Goal: Transaction & Acquisition: Purchase product/service

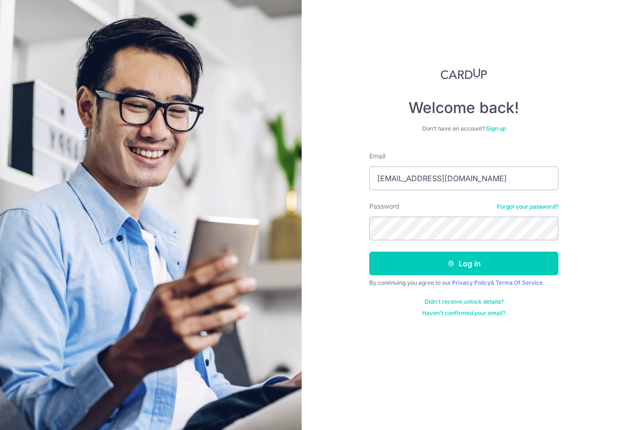
type input "[EMAIL_ADDRESS][DOMAIN_NAME]"
click at [507, 260] on button "Log in" at bounding box center [463, 264] width 189 height 24
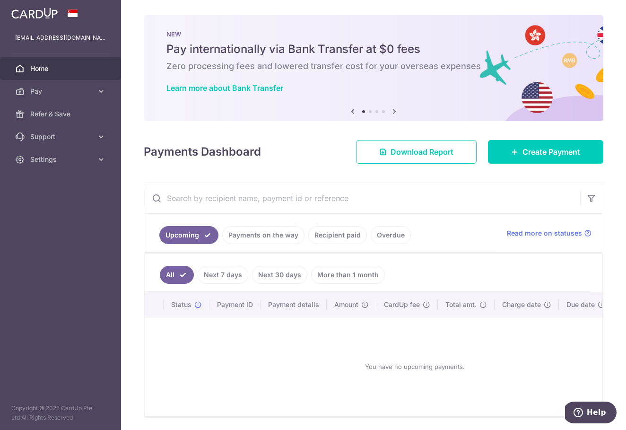
scroll to position [37, 0]
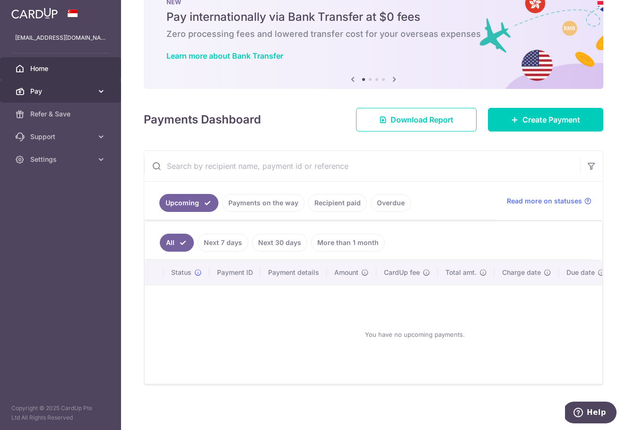
click at [76, 92] on span "Pay" at bounding box center [61, 91] width 62 height 9
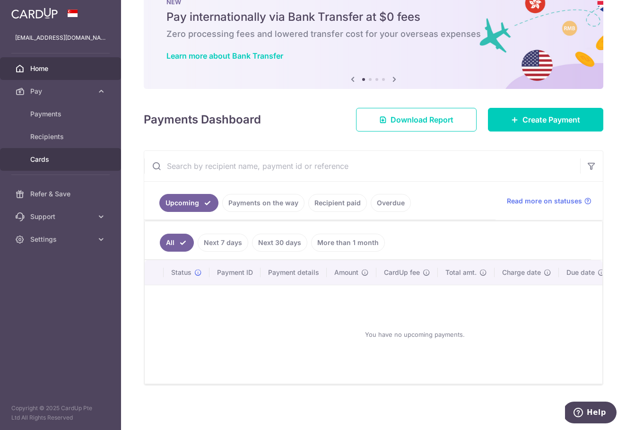
click at [67, 152] on link "Cards" at bounding box center [60, 159] width 121 height 23
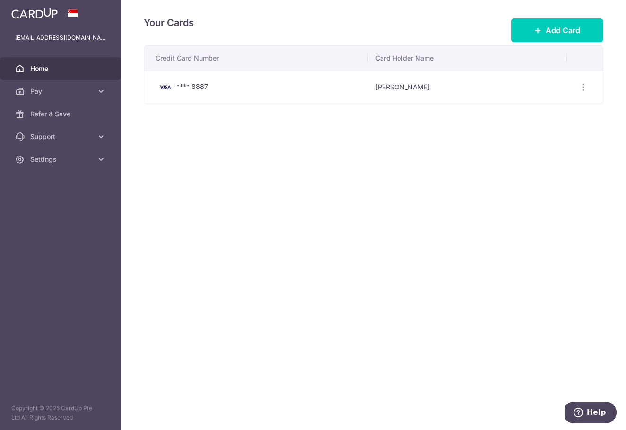
click at [50, 66] on span "Home" at bounding box center [61, 68] width 62 height 9
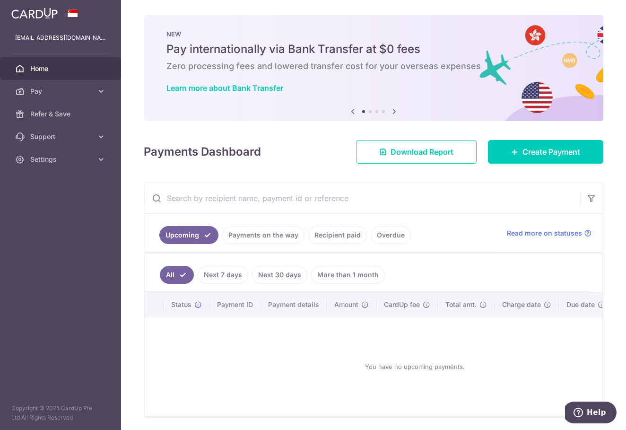
click at [35, 12] on img at bounding box center [34, 13] width 46 height 11
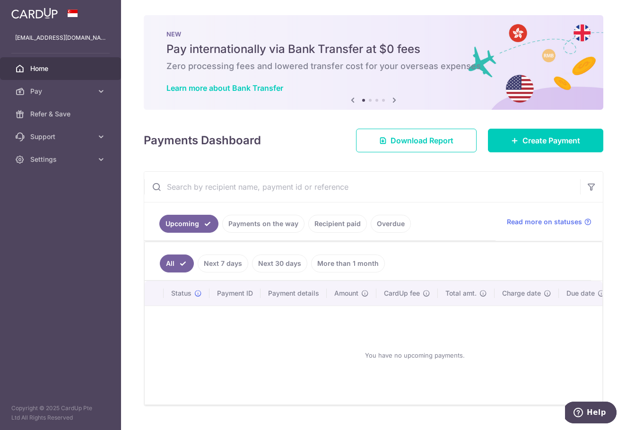
click at [47, 16] on img at bounding box center [34, 13] width 46 height 11
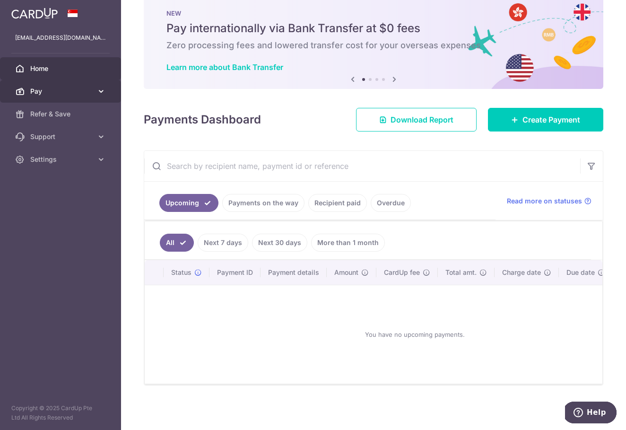
click at [105, 97] on link "Pay" at bounding box center [60, 91] width 121 height 23
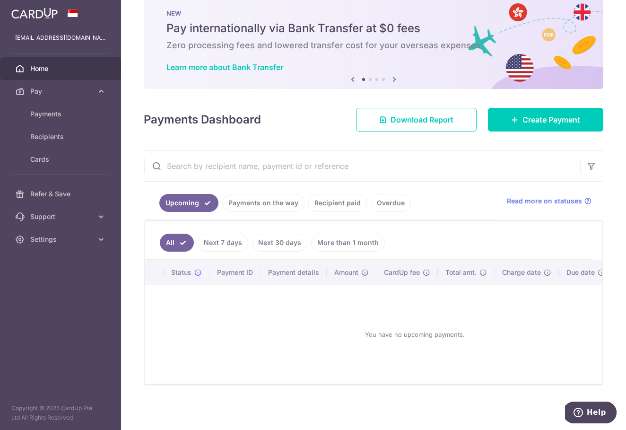
click at [40, 10] on img at bounding box center [34, 13] width 46 height 11
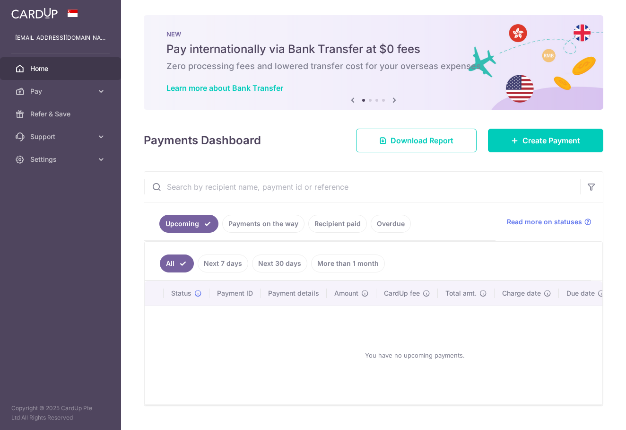
scroll to position [0, 0]
click at [214, 89] on link "Learn more about Bank Transfer" at bounding box center [225, 87] width 117 height 9
click at [528, 147] on link "Create Payment" at bounding box center [545, 141] width 115 height 24
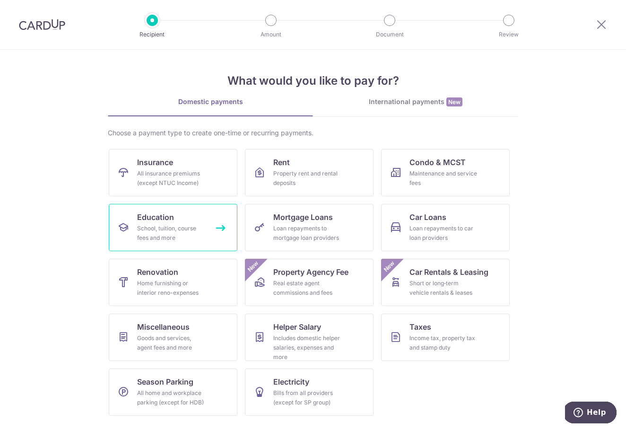
click at [147, 219] on span "Education" at bounding box center [155, 216] width 37 height 11
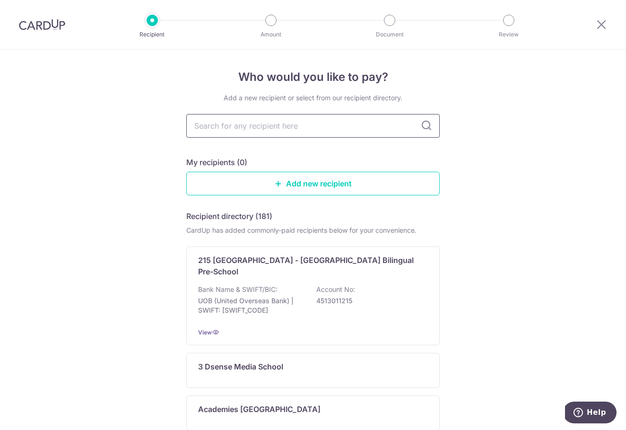
click at [245, 129] on input "text" at bounding box center [313, 126] width 254 height 24
type input "NT"
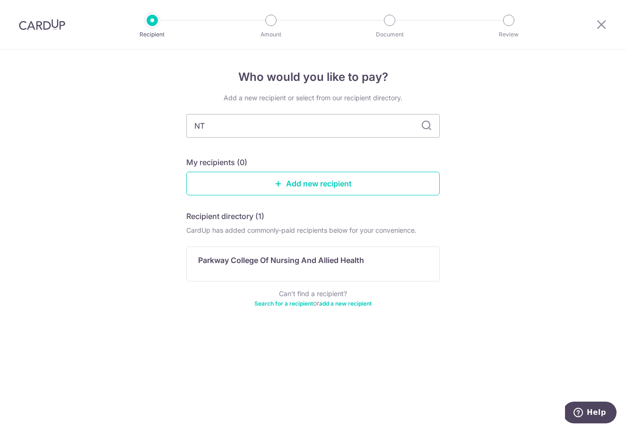
type input "NTU"
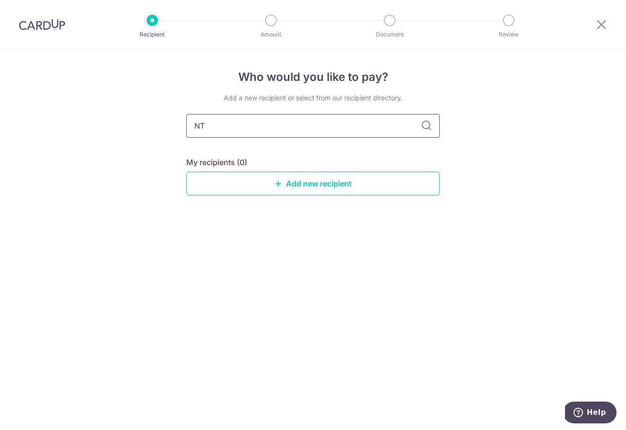
type input "N"
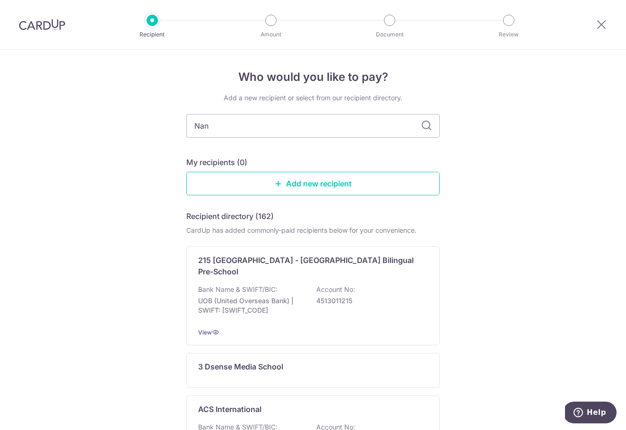
type input "Nany"
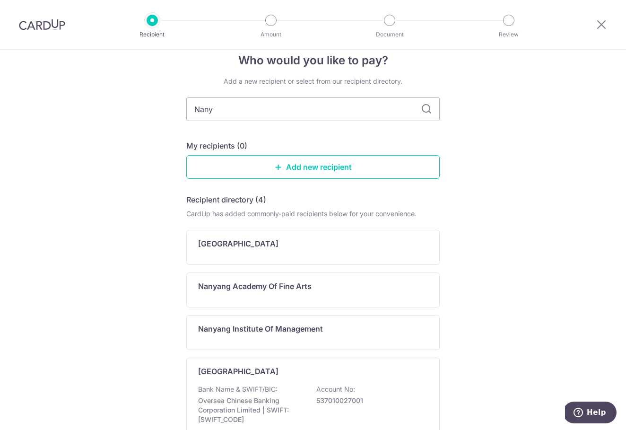
scroll to position [119, 0]
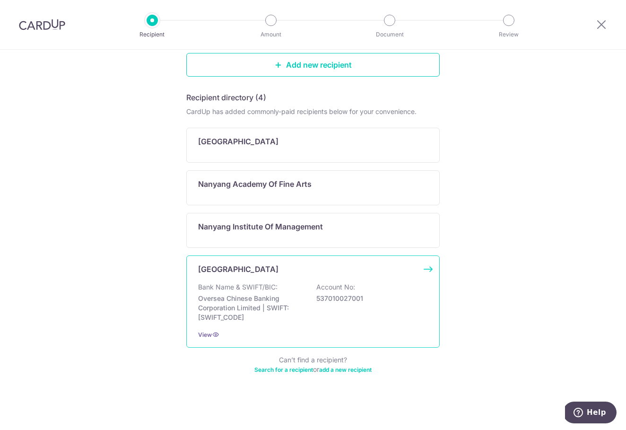
click at [269, 269] on p "Nanyang Technological University" at bounding box center [238, 268] width 80 height 11
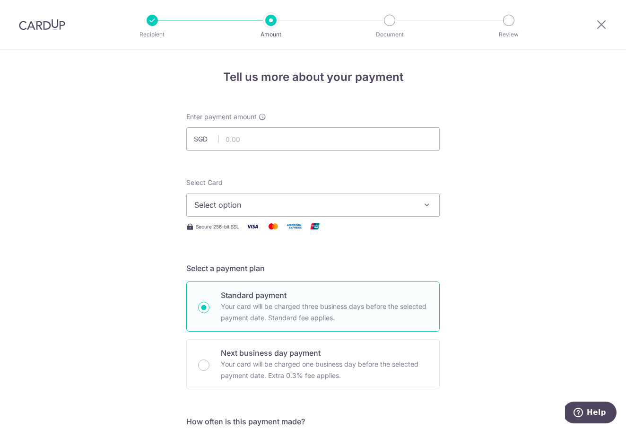
click at [291, 206] on span "Select option" at bounding box center [304, 204] width 220 height 11
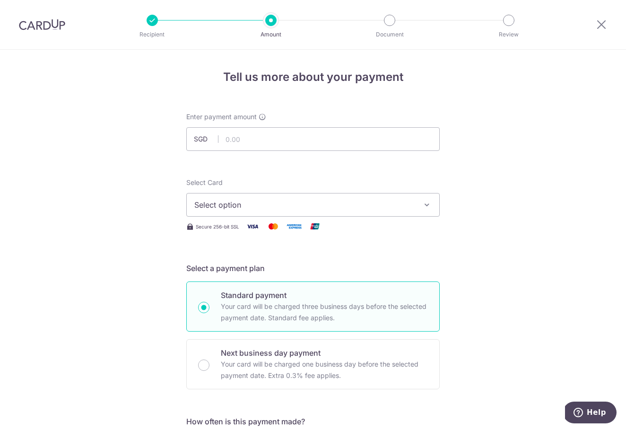
scroll to position [167, 0]
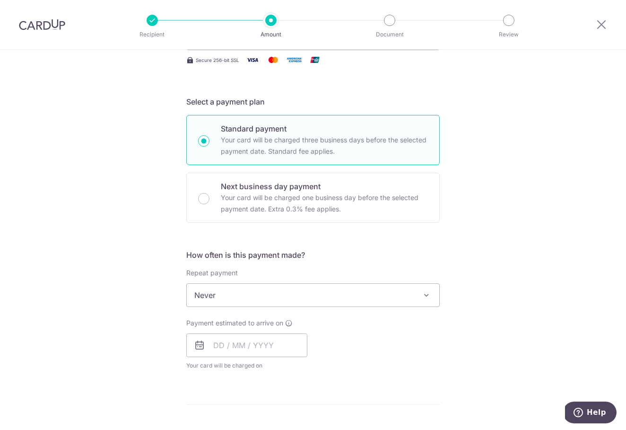
click at [357, 302] on span "Never" at bounding box center [313, 295] width 253 height 23
click at [557, 209] on div "Tell us more about your payment Enter payment amount SGD Select Card Select opt…" at bounding box center [313, 311] width 626 height 856
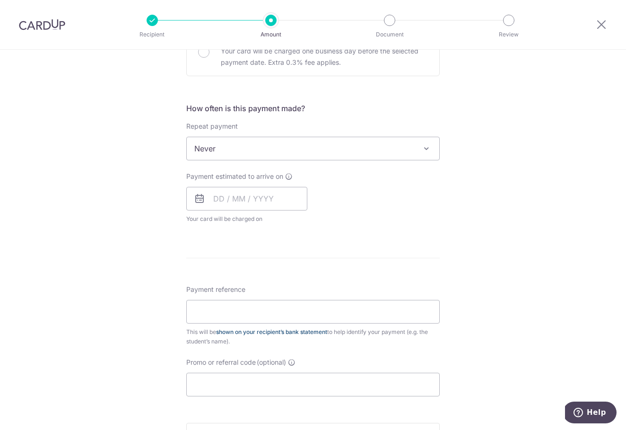
click at [249, 334] on link "shown on your recipient’s bank statement" at bounding box center [271, 331] width 111 height 7
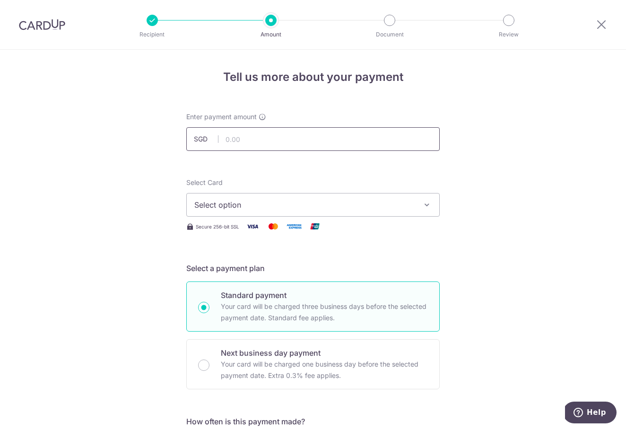
click at [264, 142] on input "text" at bounding box center [313, 139] width 254 height 24
type input "3,407.55"
click at [317, 214] on button "Select option" at bounding box center [313, 205] width 254 height 24
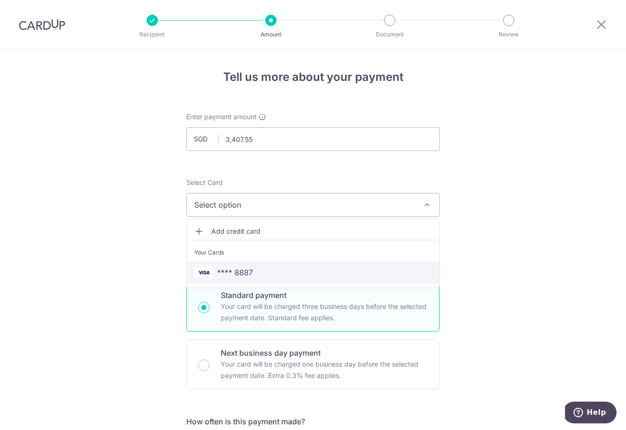
click at [243, 269] on span "**** 8887" at bounding box center [235, 272] width 36 height 11
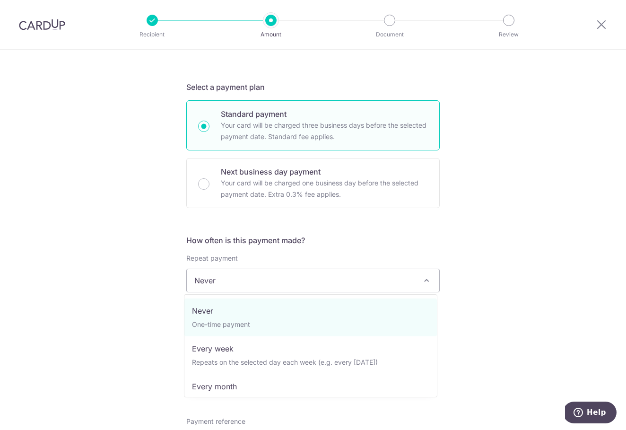
click at [304, 277] on span "Never" at bounding box center [313, 280] width 253 height 23
click at [503, 232] on div "Tell us more about your payment Enter payment amount SGD 3,407.55 3407.55 Selec…" at bounding box center [313, 296] width 626 height 856
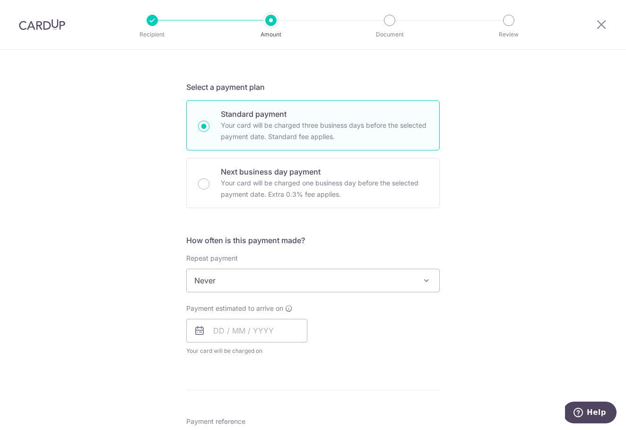
scroll to position [258, 0]
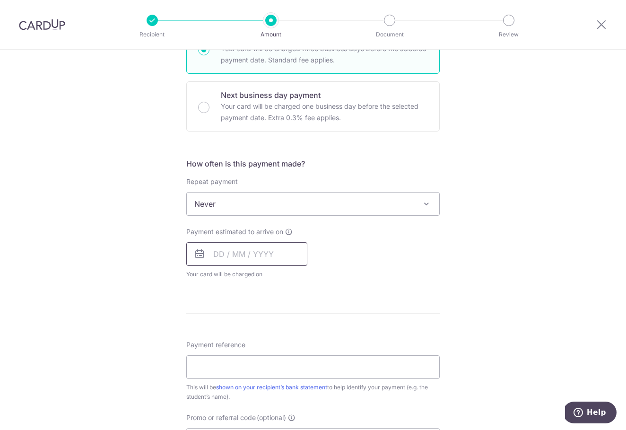
click at [263, 254] on input "text" at bounding box center [246, 254] width 121 height 24
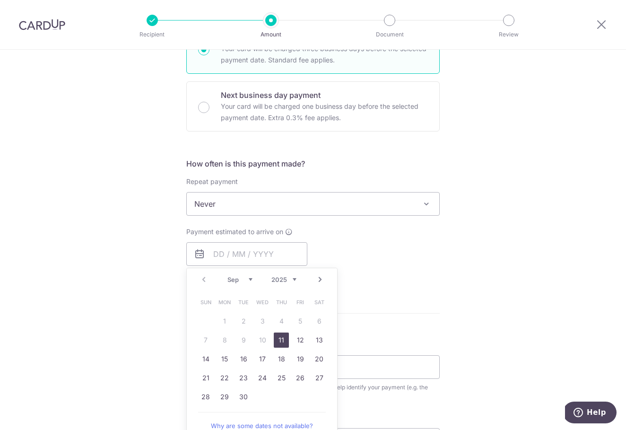
click at [274, 338] on link "11" at bounding box center [281, 340] width 15 height 15
type input "11/09/2025"
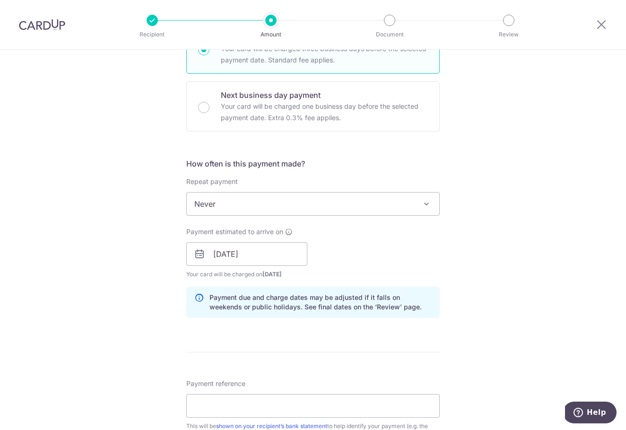
click at [550, 233] on div "Tell us more about your payment Enter payment amount SGD 3,407.55 3407.55 Selec…" at bounding box center [313, 239] width 626 height 895
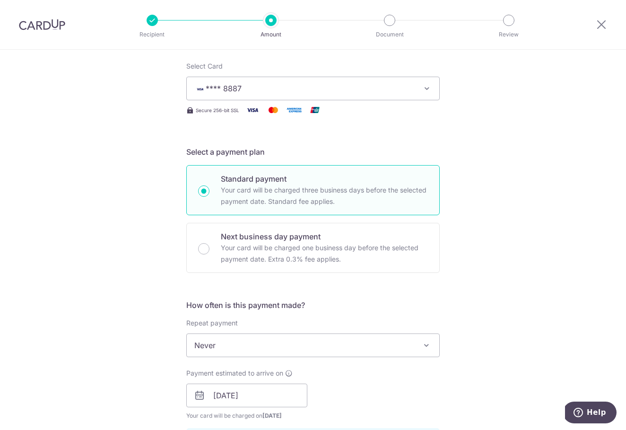
scroll to position [114, 0]
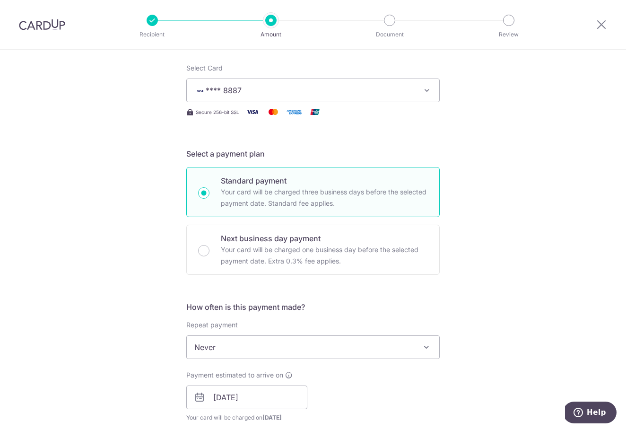
click at [543, 218] on div "Tell us more about your payment Enter payment amount SGD 3,407.55 3407.55 Selec…" at bounding box center [313, 382] width 626 height 895
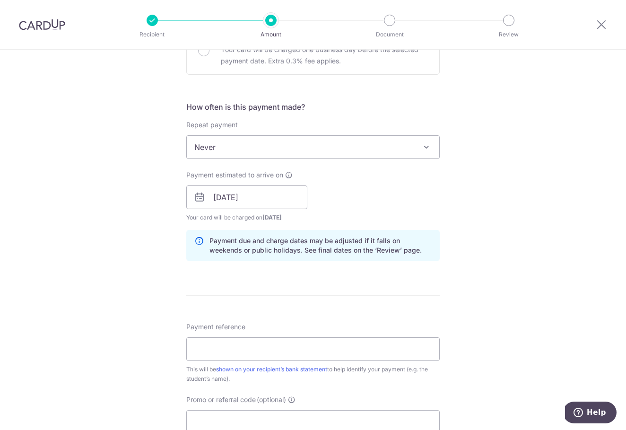
scroll to position [500, 0]
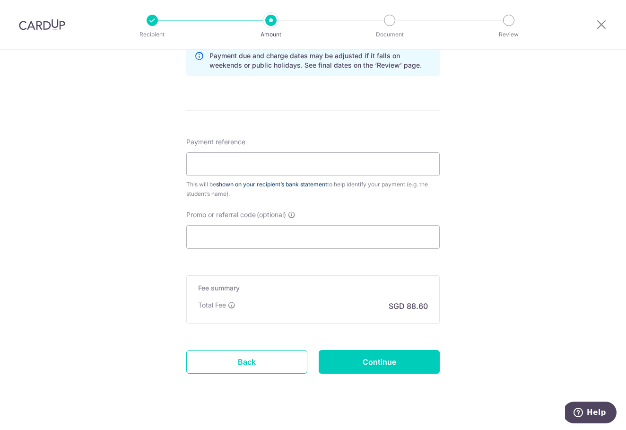
click at [306, 184] on link "shown on your recipient’s bank statement" at bounding box center [271, 184] width 111 height 7
click at [229, 161] on input "Payment reference" at bounding box center [313, 164] width 254 height 24
paste input "P25096399"
type input "P25096399"
click at [249, 299] on div "Fee summary Base fee Extend fee Next-day fee Total Fee SGD 88.60" at bounding box center [313, 299] width 254 height 48
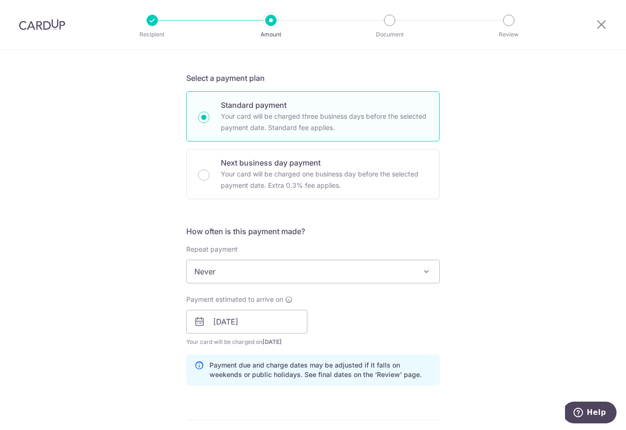
scroll to position [514, 0]
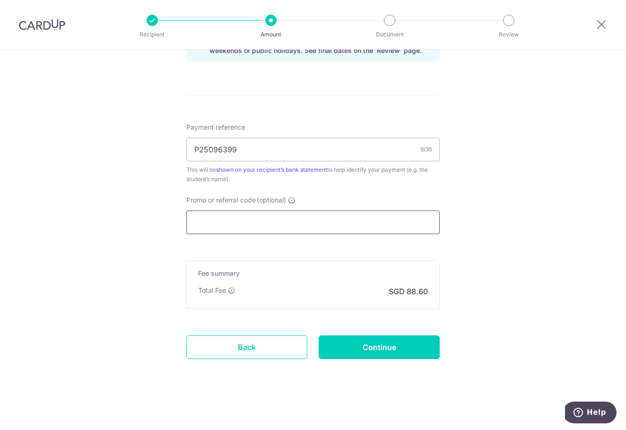
click at [271, 233] on input "Promo or referral code (optional)" at bounding box center [313, 223] width 254 height 24
click at [246, 220] on input "Promo or referral code (optional)" at bounding box center [313, 223] width 254 height 24
paste input "OFF225"
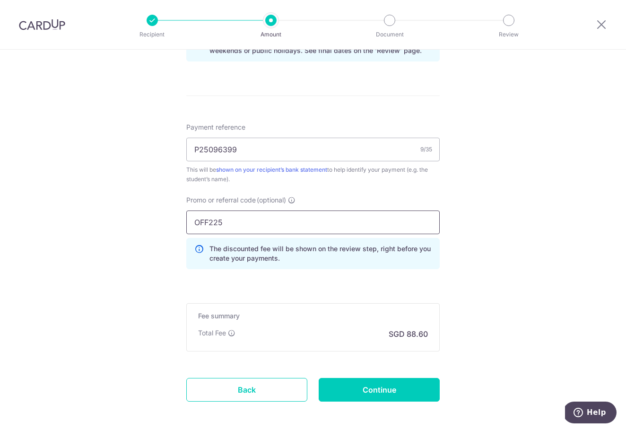
type input "OFF225"
click at [527, 293] on div "Tell us more about your payment Enter payment amount SGD 3,407.55 3407.55 Selec…" at bounding box center [313, 3] width 626 height 937
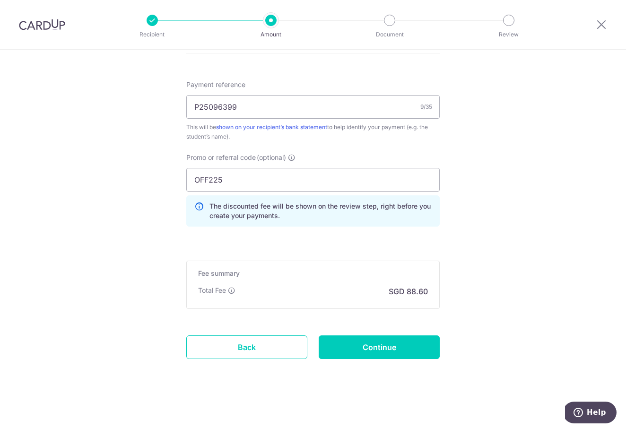
click at [403, 345] on input "Continue" at bounding box center [379, 347] width 121 height 24
type input "Create Schedule"
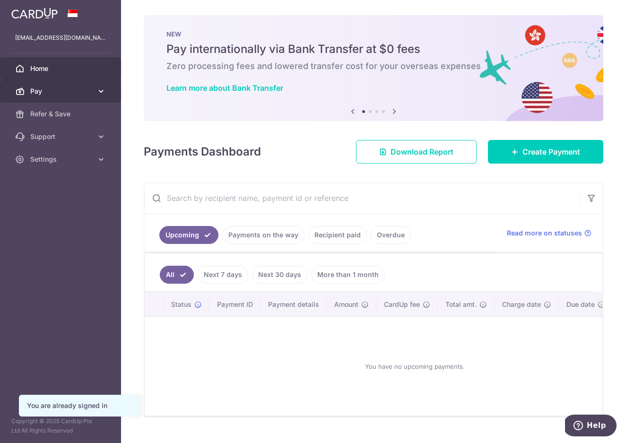
click at [54, 89] on span "Pay" at bounding box center [61, 91] width 62 height 9
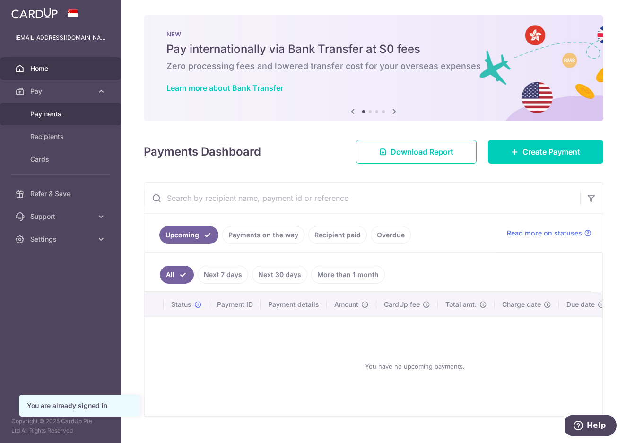
click at [60, 120] on link "Payments" at bounding box center [60, 114] width 121 height 23
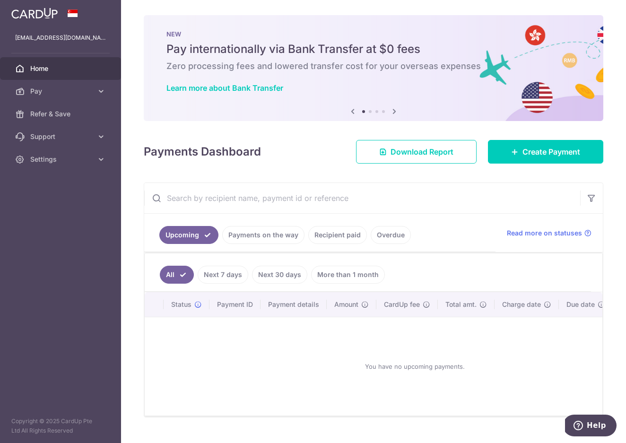
click at [265, 233] on link "Payments on the way" at bounding box center [263, 235] width 82 height 18
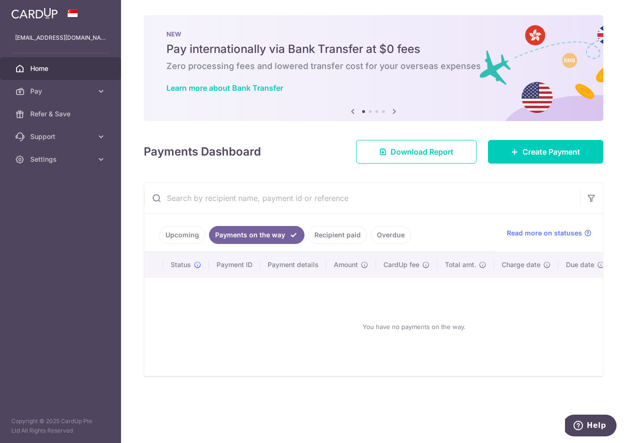
click at [329, 229] on link "Recipient paid" at bounding box center [337, 235] width 59 height 18
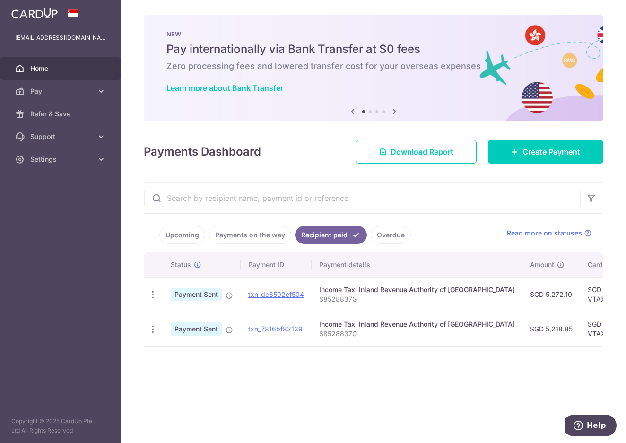
click at [398, 237] on link "Overdue" at bounding box center [391, 235] width 40 height 18
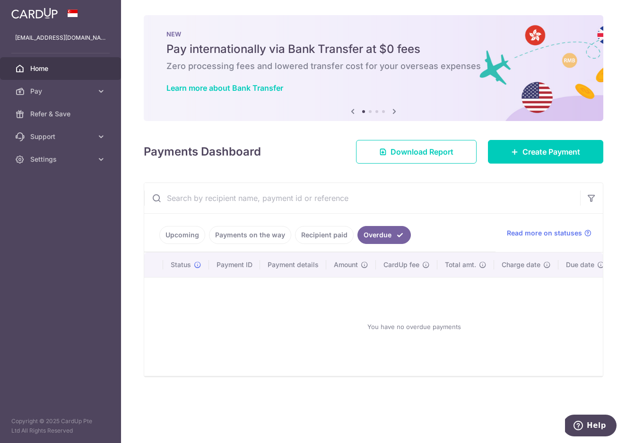
click at [313, 229] on link "Recipient paid" at bounding box center [324, 235] width 59 height 18
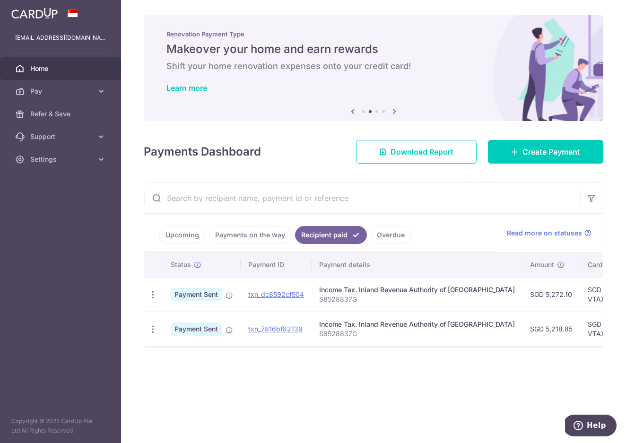
drag, startPoint x: 257, startPoint y: 352, endPoint x: 460, endPoint y: 351, distance: 202.9
click at [460, 347] on div at bounding box center [373, 346] width 459 height 1
click at [262, 234] on link "Payments on the way" at bounding box center [250, 235] width 82 height 18
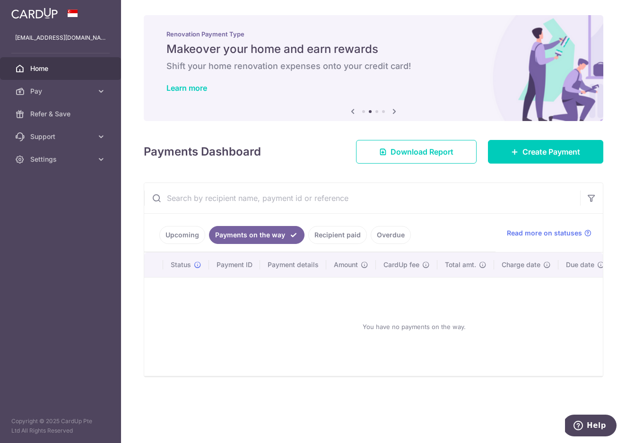
click at [184, 237] on link "Upcoming" at bounding box center [182, 235] width 46 height 18
